Goal: Task Accomplishment & Management: Use online tool/utility

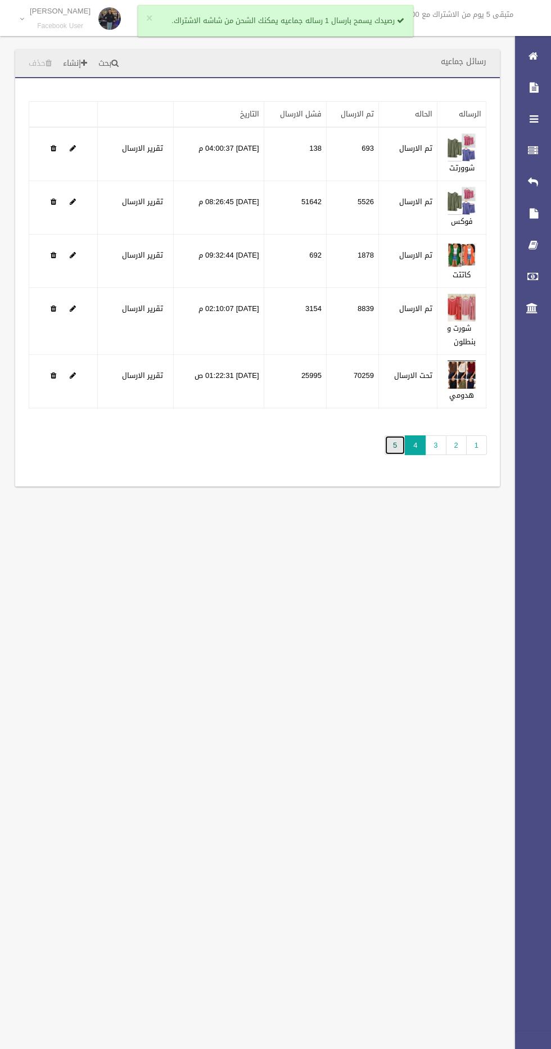
click at [396, 443] on link "5" at bounding box center [395, 445] width 21 height 20
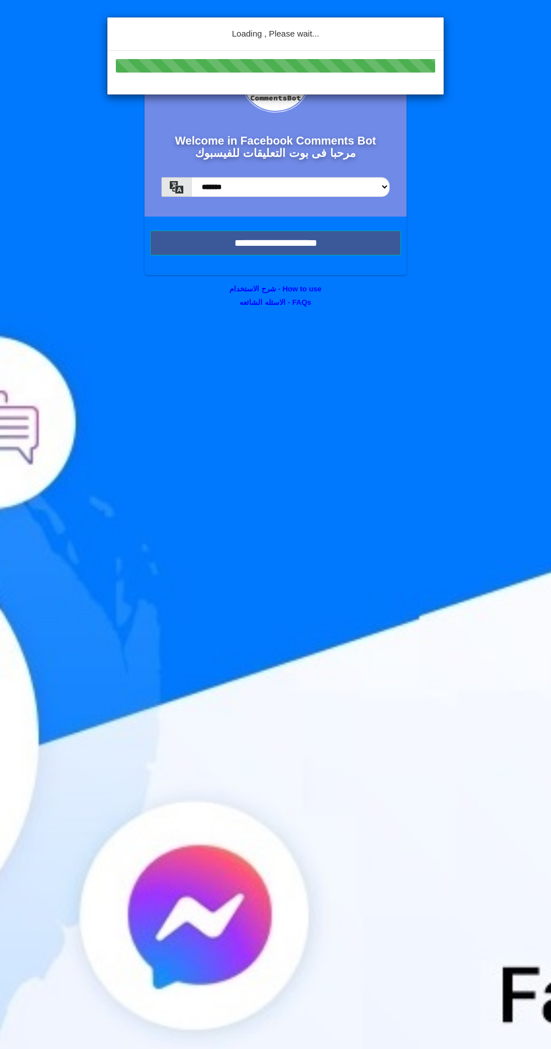
click at [204, 244] on div "Loading , Please wait..." at bounding box center [275, 524] width 551 height 1049
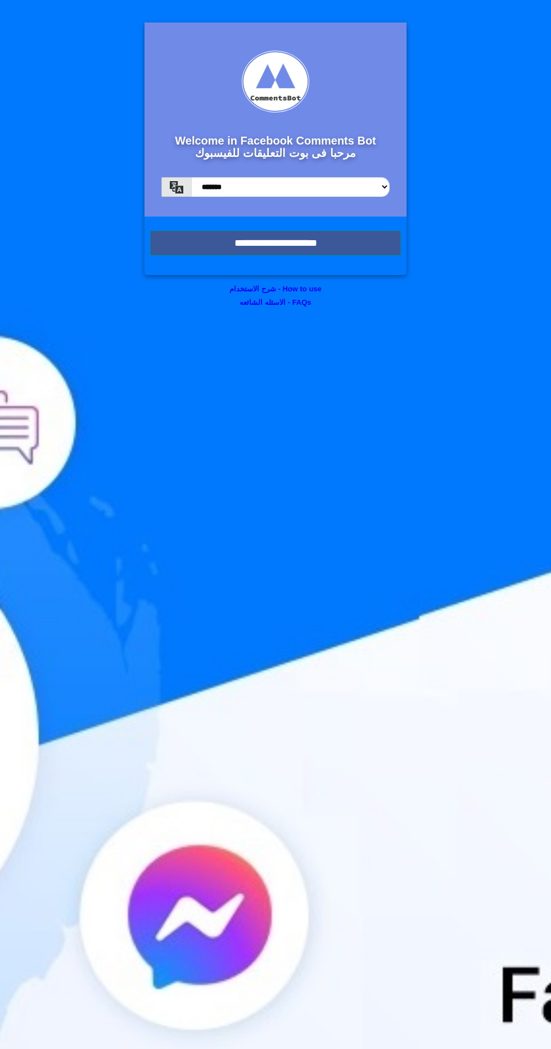
click at [184, 243] on input "**********" at bounding box center [275, 243] width 251 height 25
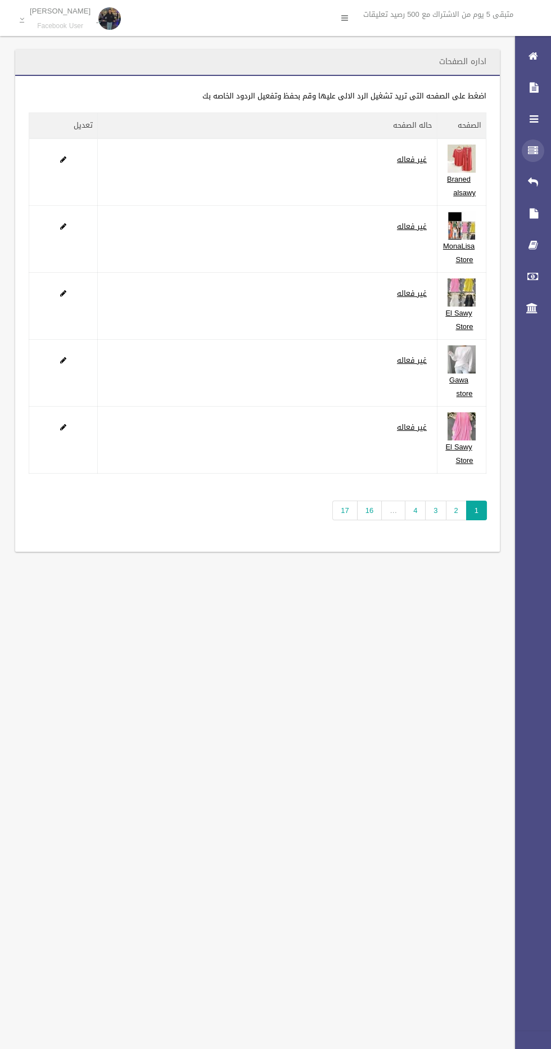
click at [528, 150] on icon at bounding box center [533, 150] width 10 height 22
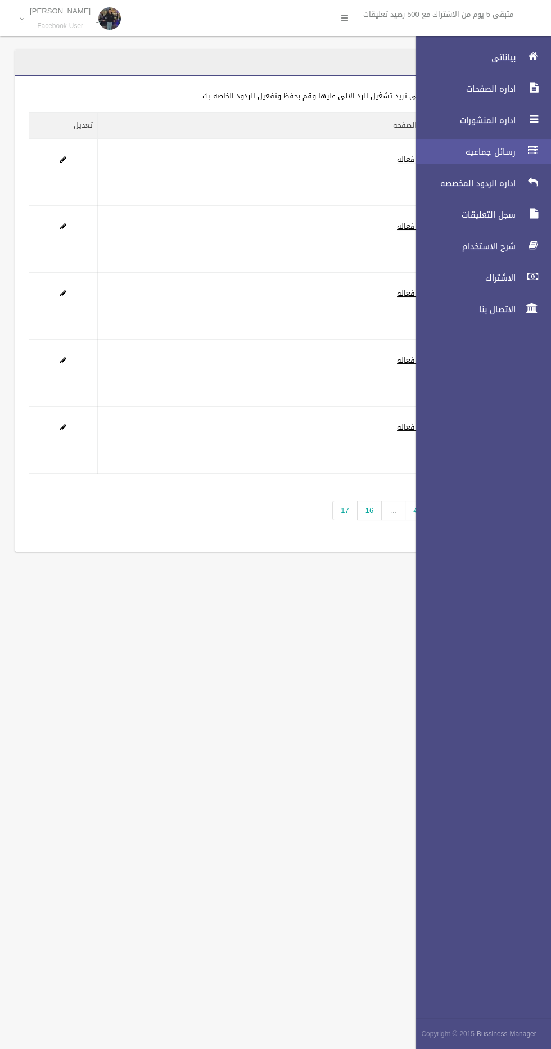
click at [458, 155] on span "رسائل جماعيه" at bounding box center [463, 151] width 112 height 11
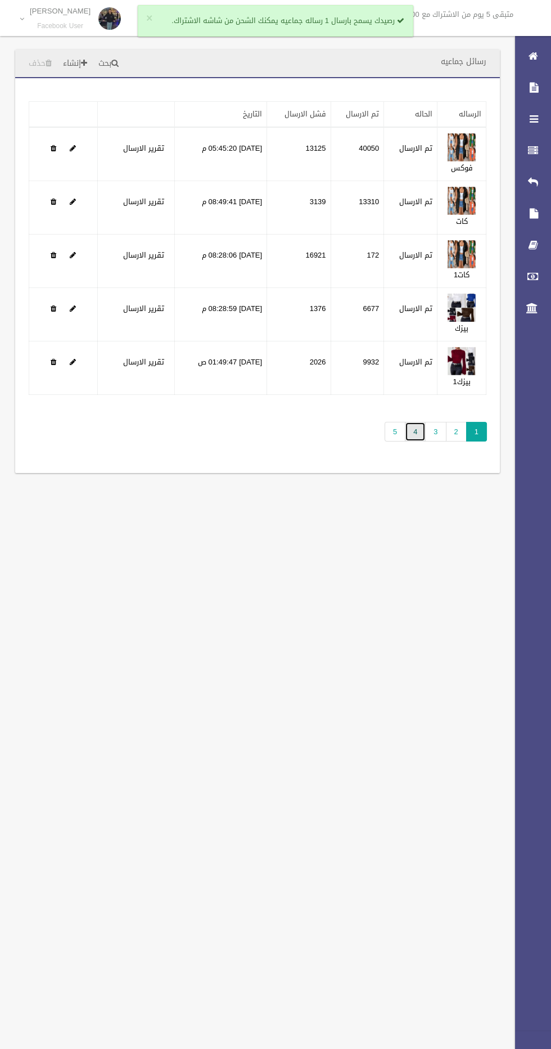
click at [416, 429] on link "4" at bounding box center [415, 432] width 21 height 20
